Goal: Obtain resource: Download file/media

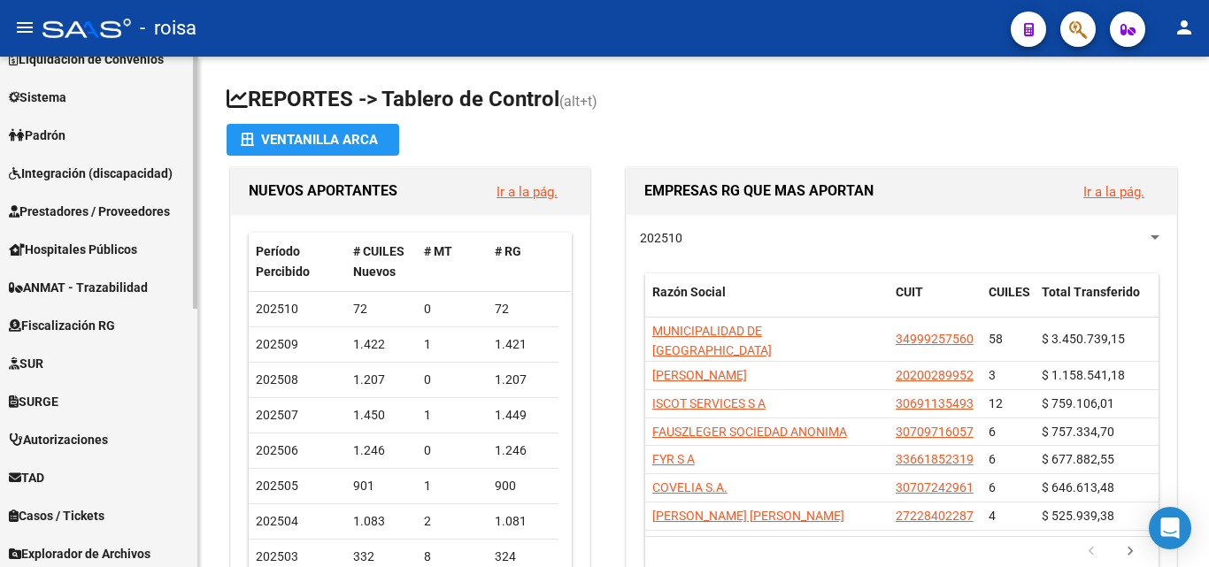
scroll to position [524, 0]
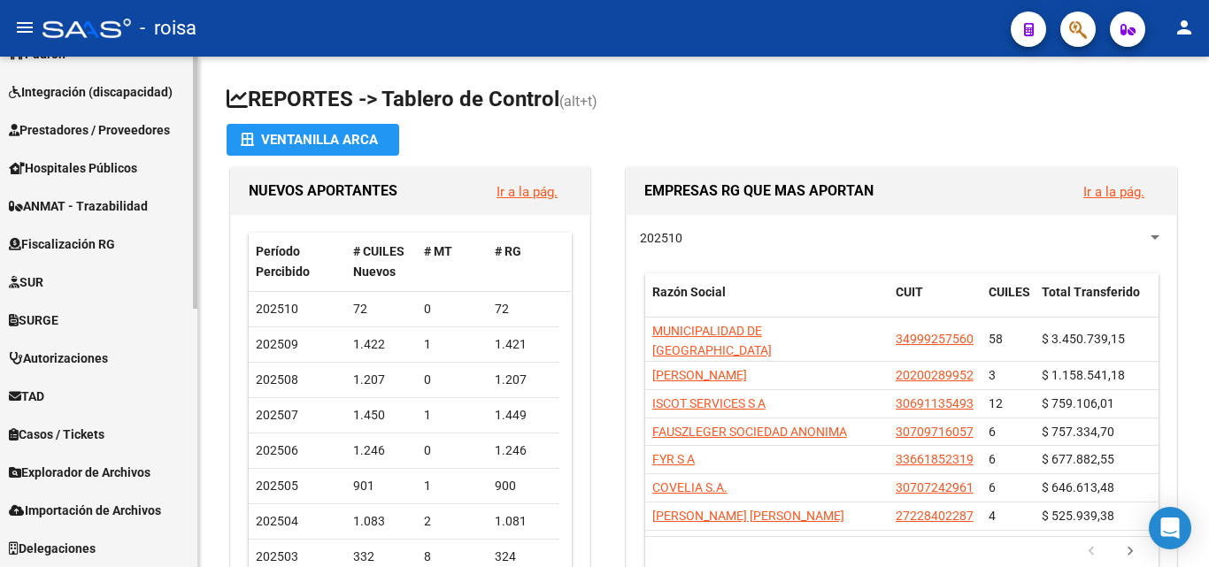
click at [111, 477] on span "Explorador de Archivos" at bounding box center [80, 472] width 142 height 19
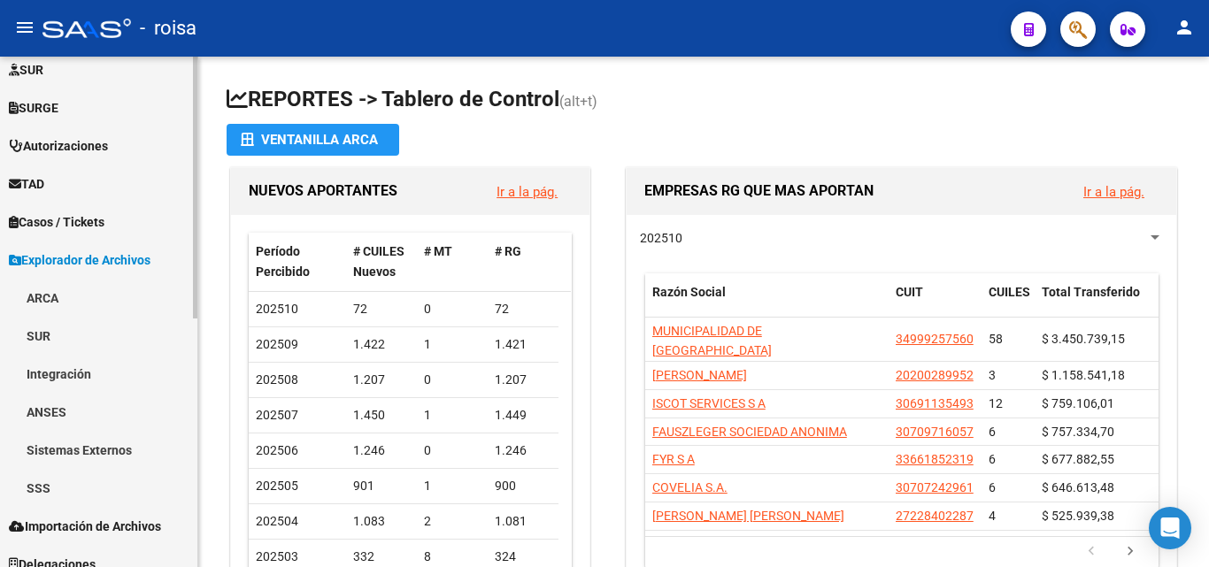
scroll to position [486, 0]
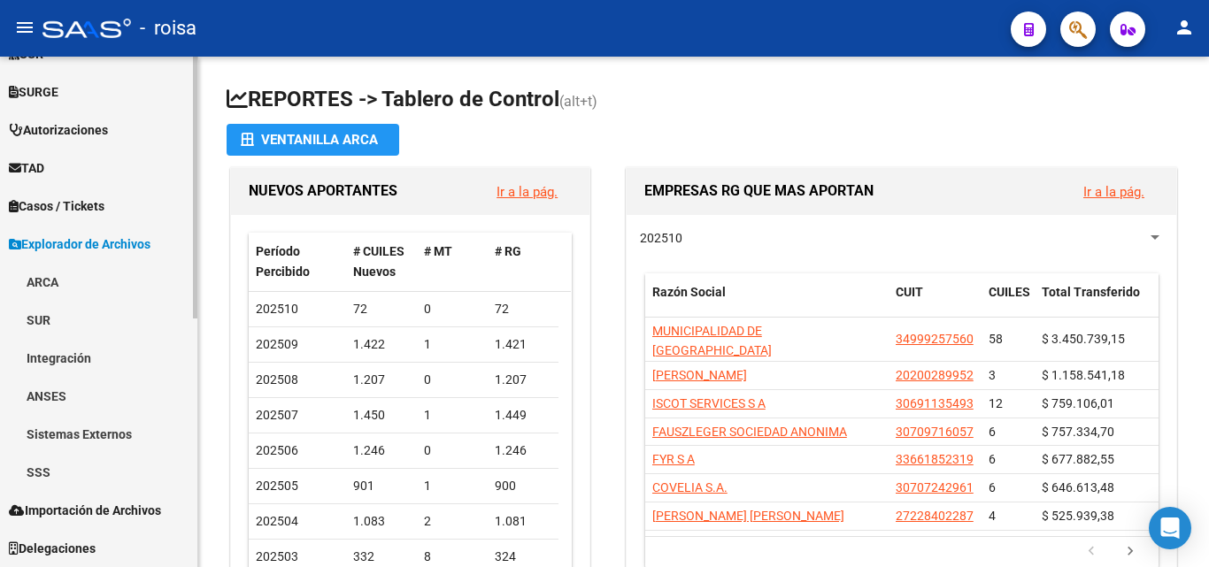
click at [77, 462] on link "SSS" at bounding box center [98, 472] width 197 height 38
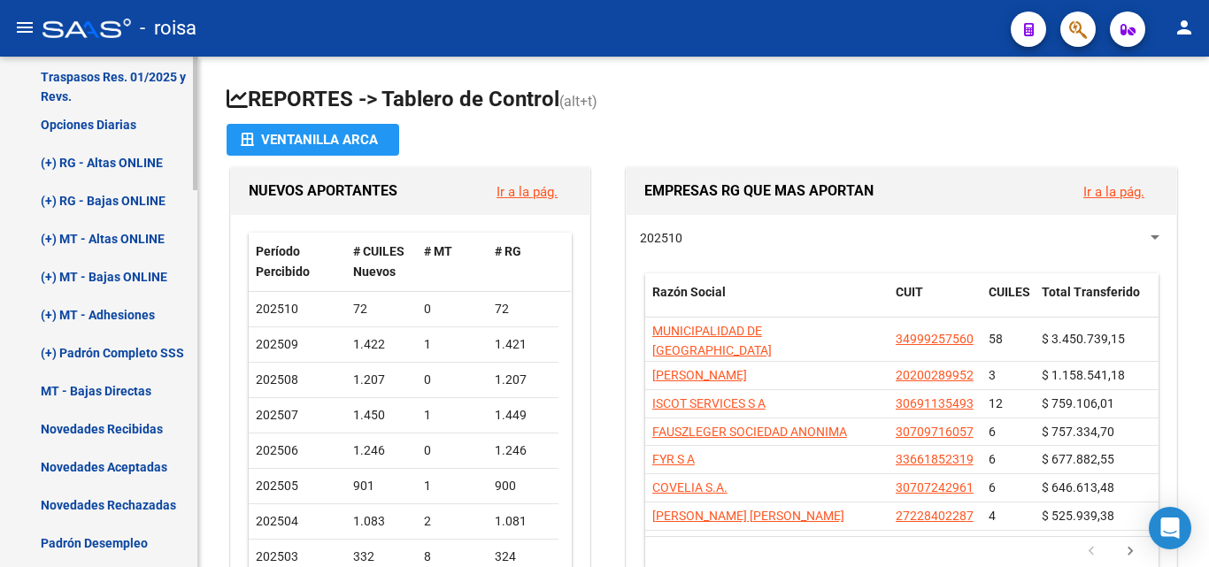
scroll to position [906, 0]
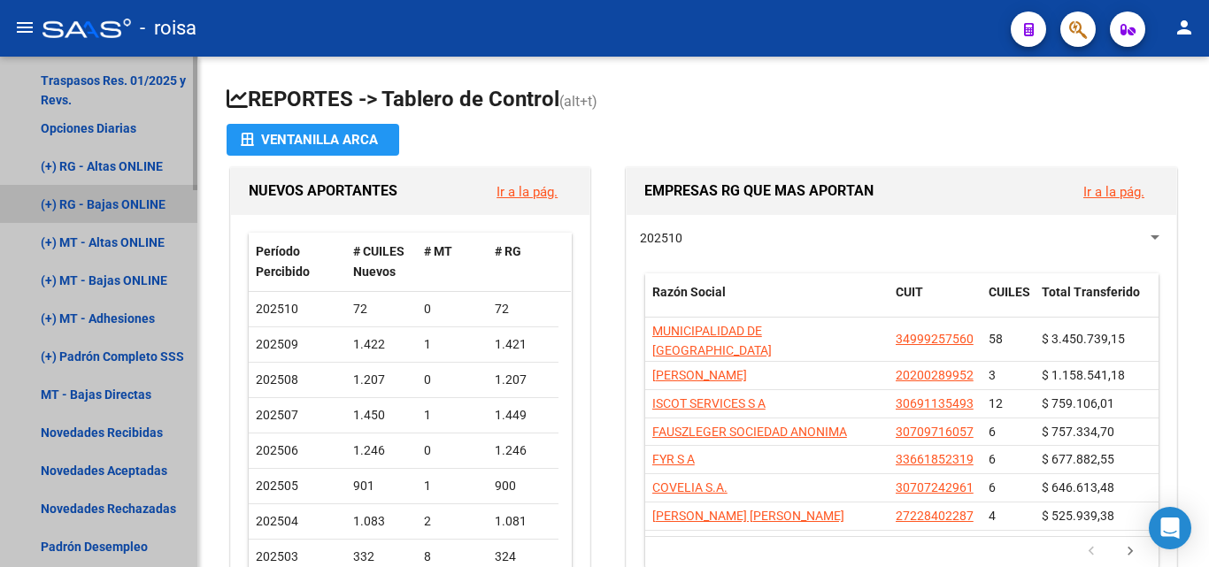
click at [118, 204] on link "(+) RG - Bajas ONLINE" at bounding box center [98, 204] width 197 height 38
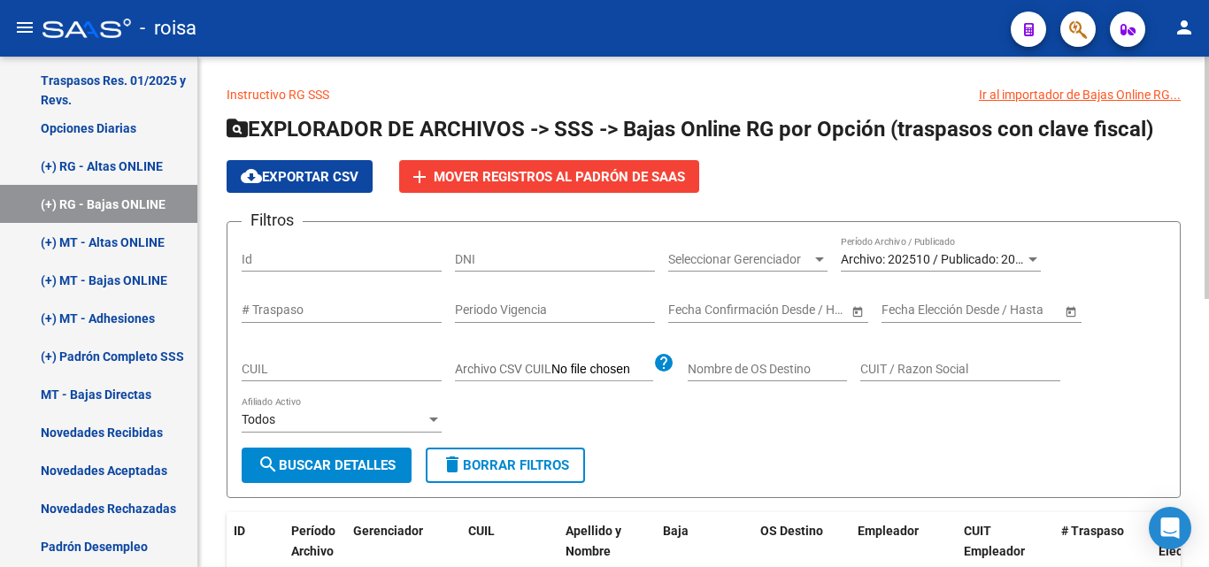
click at [930, 258] on span "Archivo: 202510 / Publicado: 202509" at bounding box center [942, 259] width 203 height 14
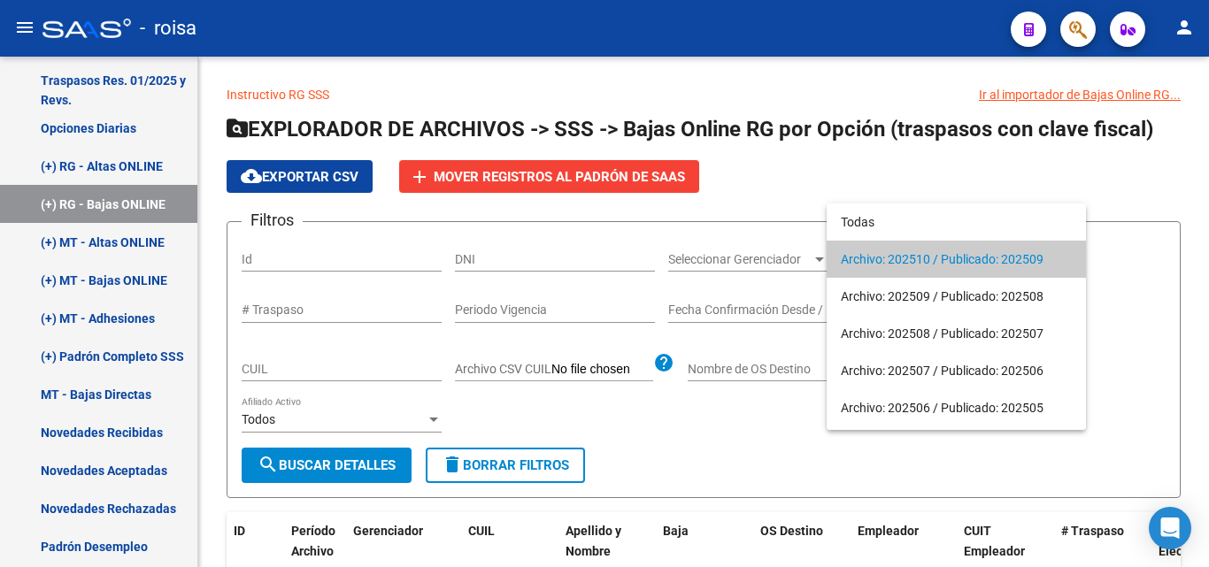
click at [977, 259] on span "Archivo: 202510 / Publicado: 202509" at bounding box center [956, 259] width 231 height 37
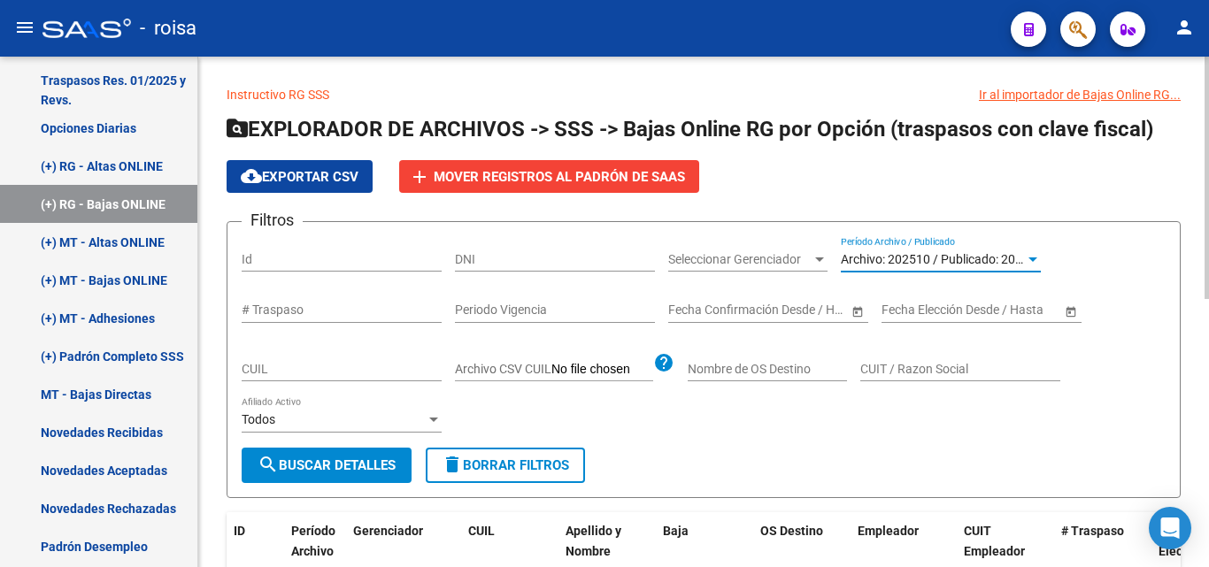
click at [354, 455] on button "search Buscar Detalles" at bounding box center [327, 465] width 170 height 35
click at [304, 175] on span "cloud_download Exportar CSV" at bounding box center [300, 177] width 118 height 16
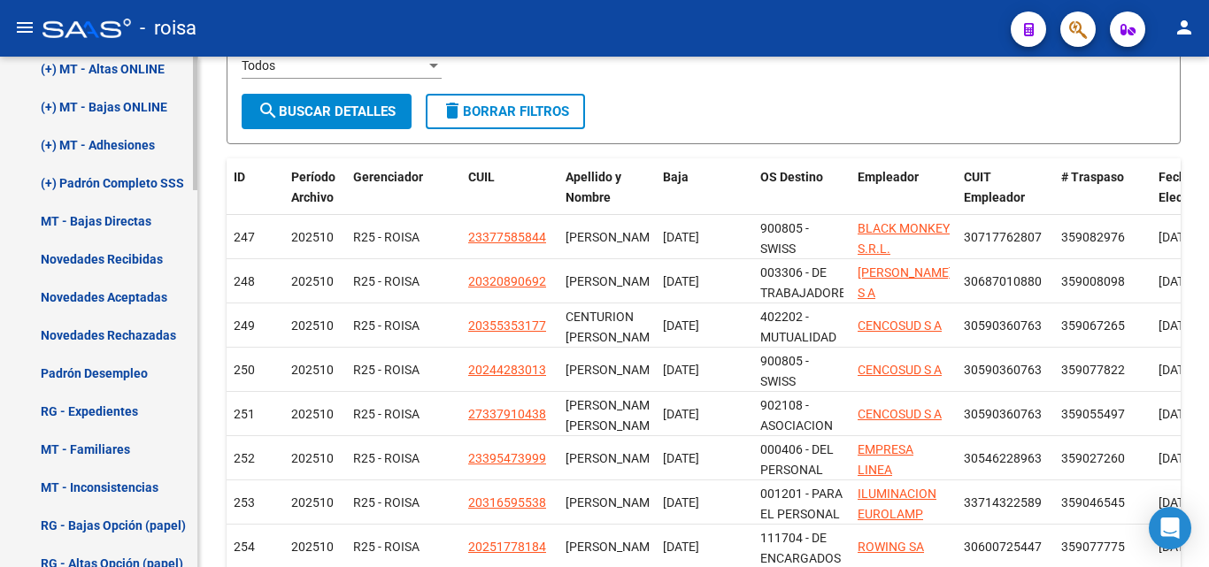
scroll to position [1083, 0]
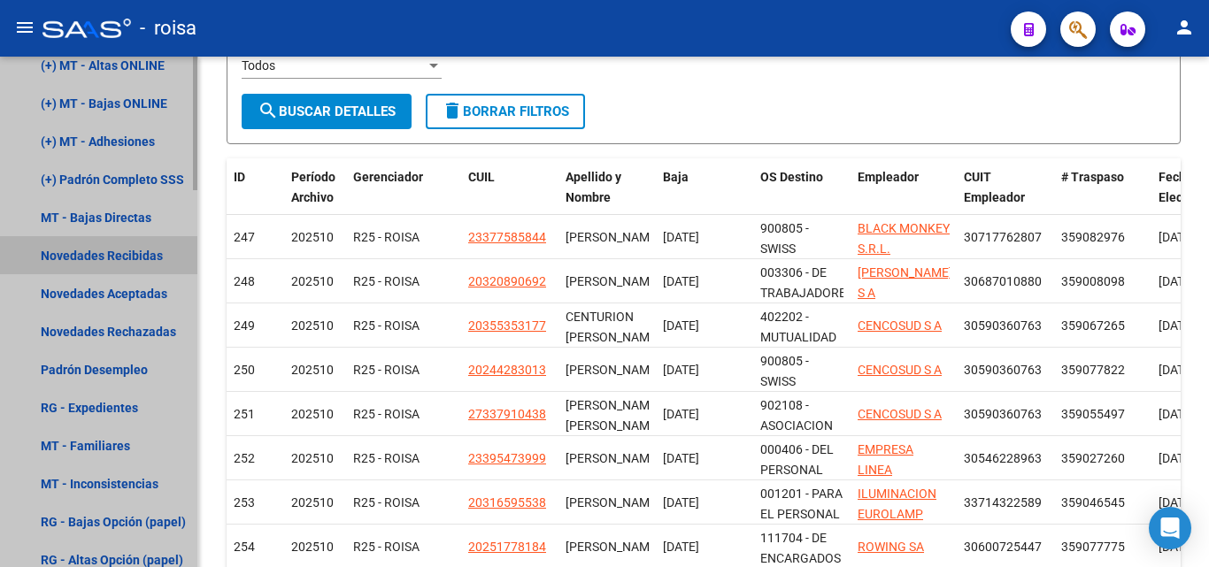
click at [138, 256] on link "Novedades Recibidas" at bounding box center [98, 255] width 197 height 38
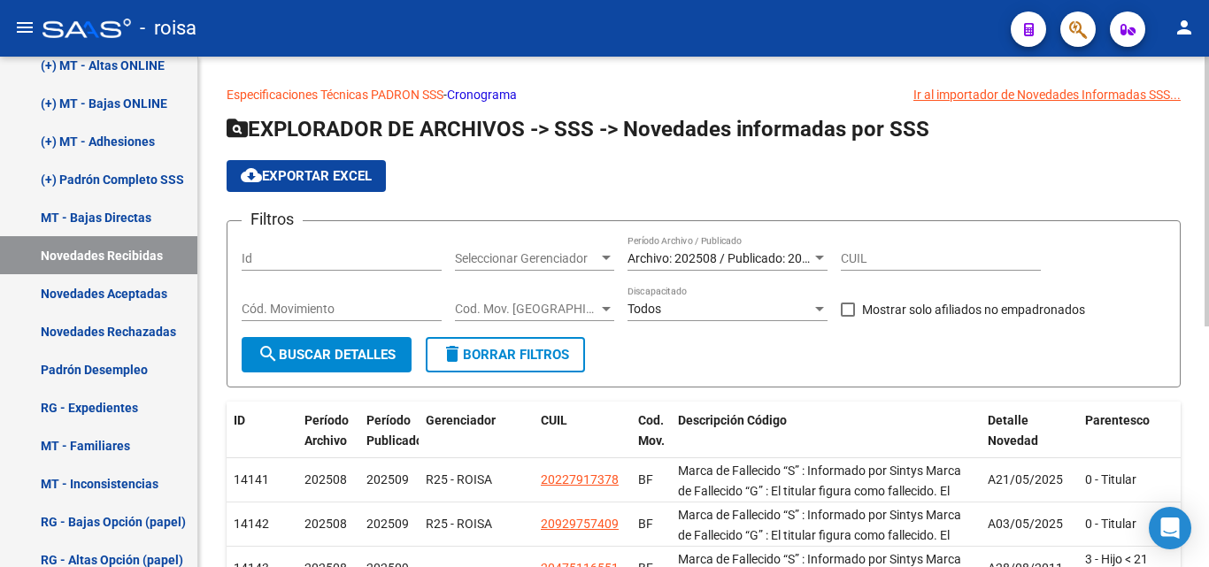
click at [782, 258] on span "Archivo: 202508 / Publicado: 202509" at bounding box center [729, 258] width 203 height 14
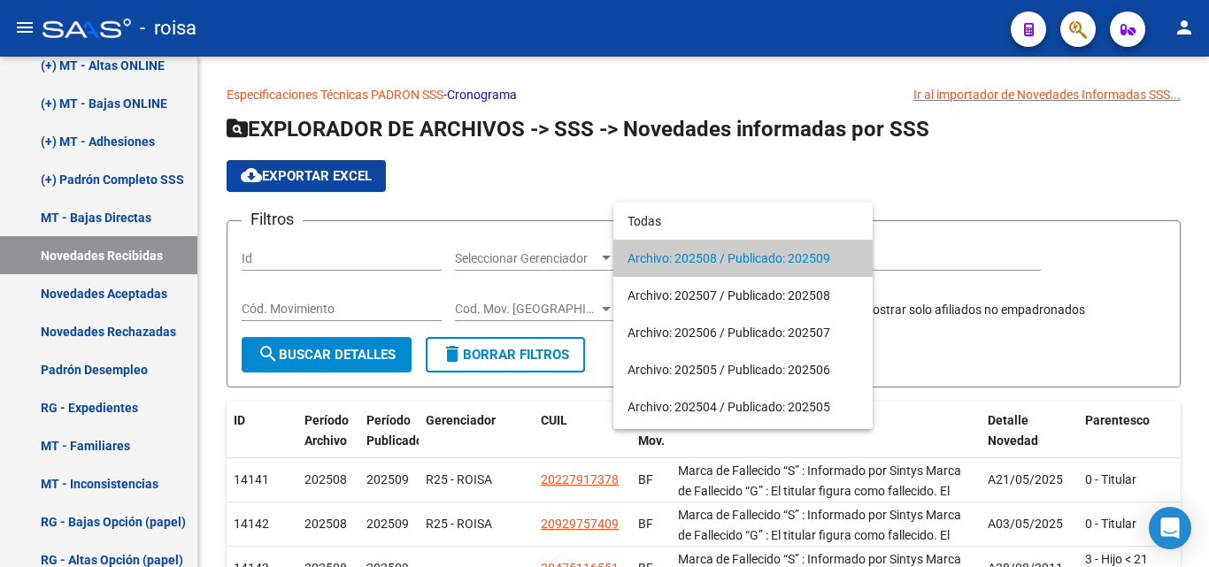
click at [798, 168] on div at bounding box center [604, 283] width 1209 height 567
